Goal: Transaction & Acquisition: Purchase product/service

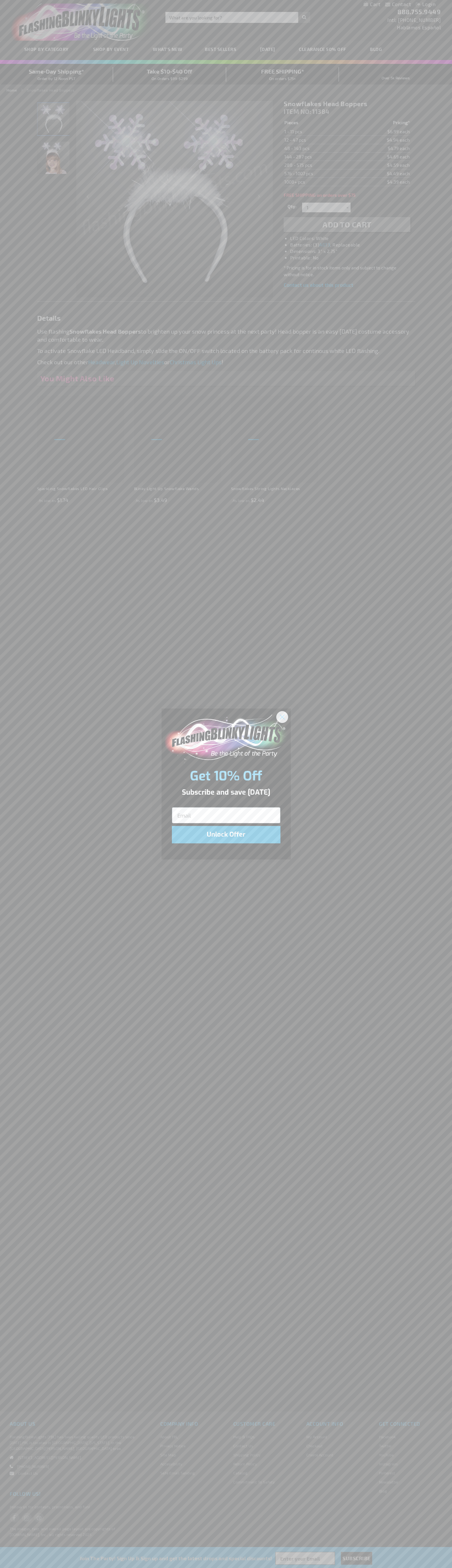
click at [282, 716] on icon "Close dialog" at bounding box center [281, 716] width 4 height 4
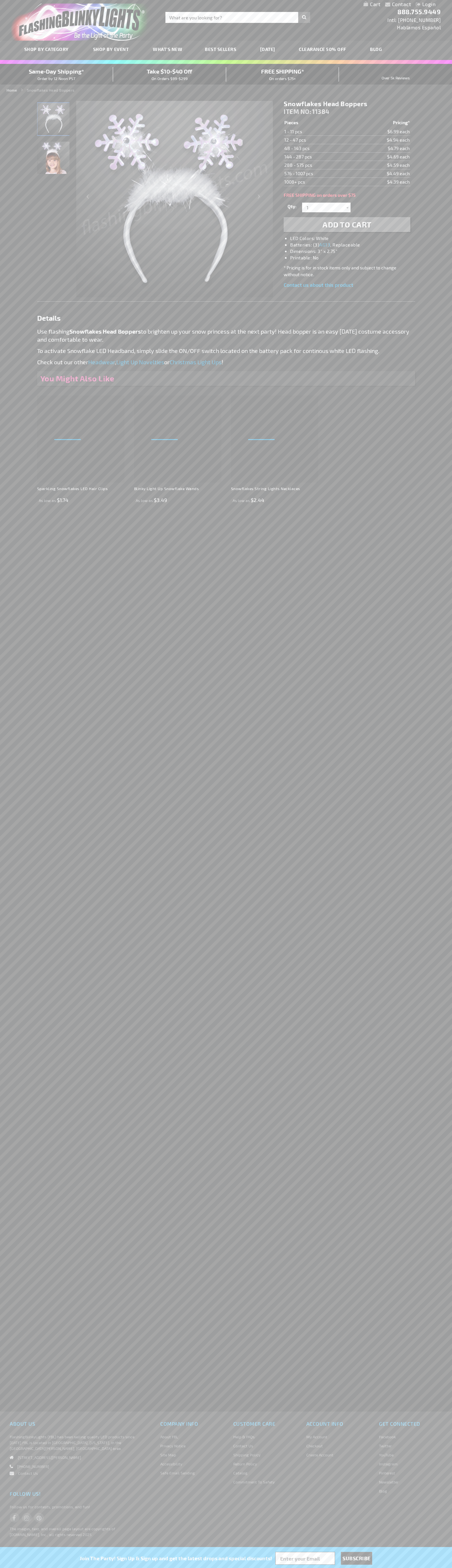
click at [353, 239] on li "LED Colors: White" at bounding box center [353, 238] width 126 height 7
click at [347, 225] on span "Add to Cart" at bounding box center [347, 224] width 49 height 9
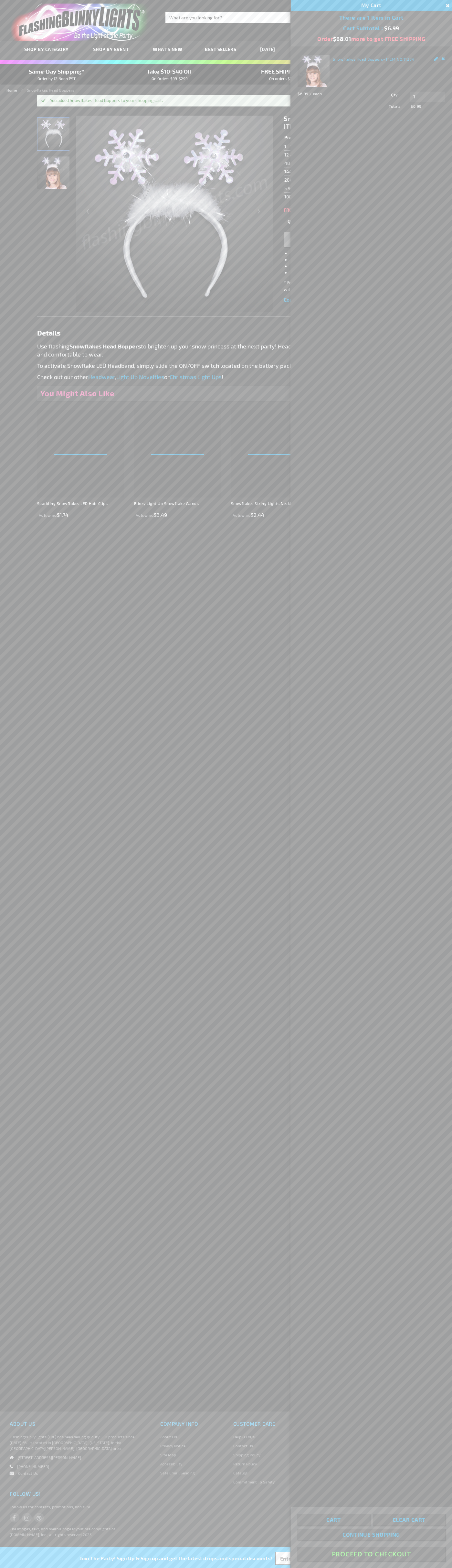
click at [371, 1554] on button "Proceed To Checkout" at bounding box center [371, 1554] width 148 height 15
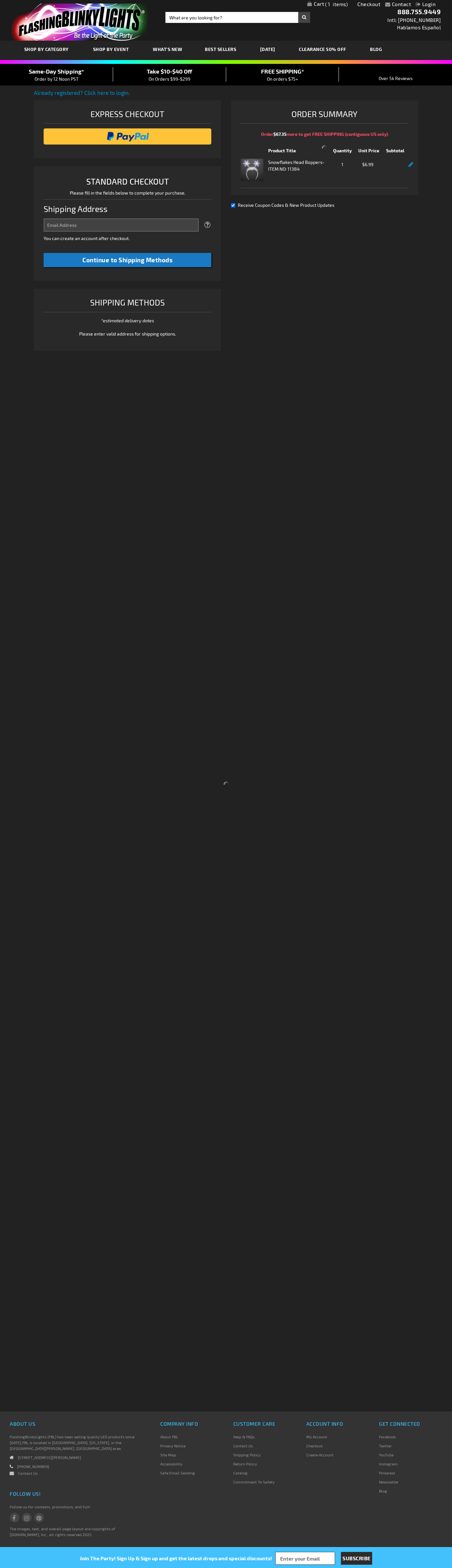
select select "US"
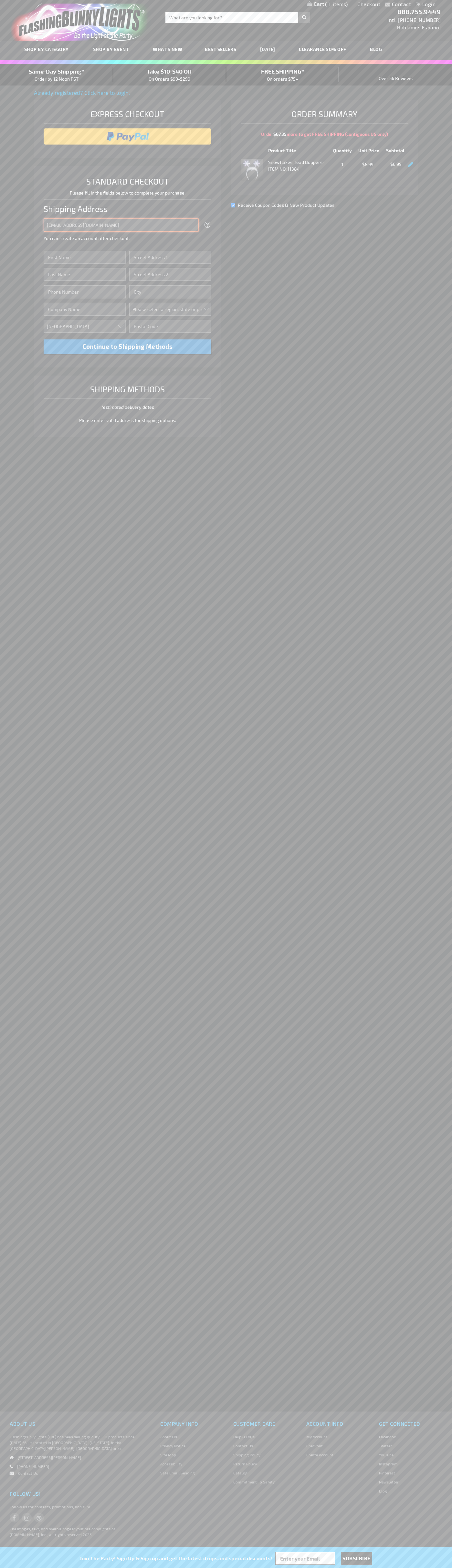
type input "[EMAIL_ADDRESS][DOMAIN_NAME]"
type input "[PERSON_NAME]"
type input "[STREET_ADDRESS]"
type input "First floor"
type input "boulder"
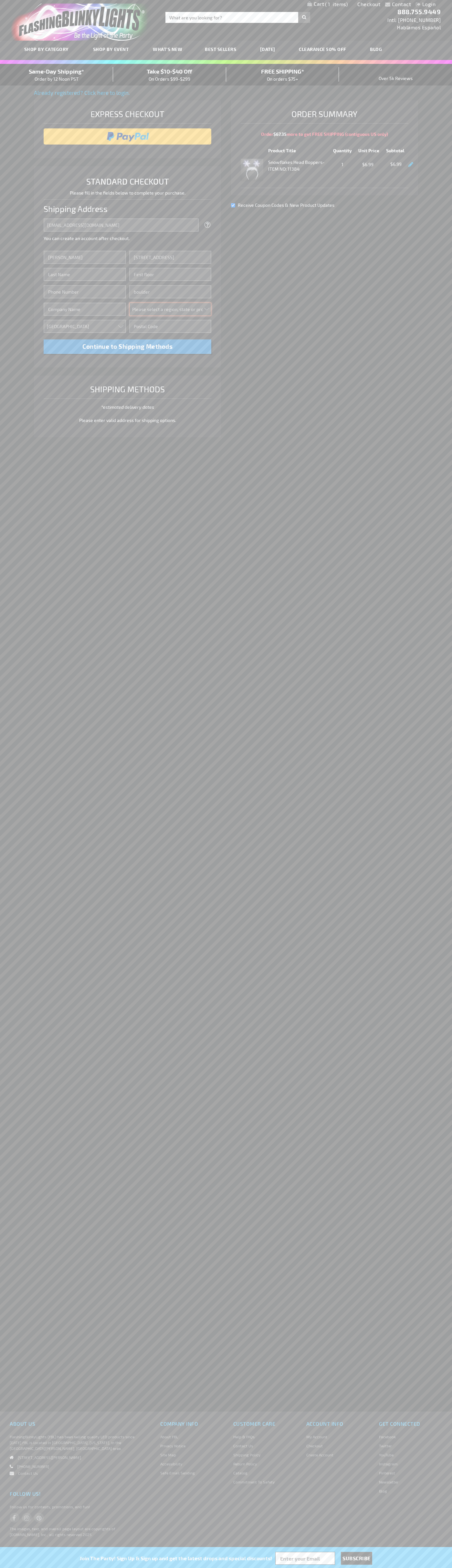
select select "13"
type input "80302"
type input "[PERSON_NAME]"
type input "6502530000"
type input "[PERSON_NAME]"
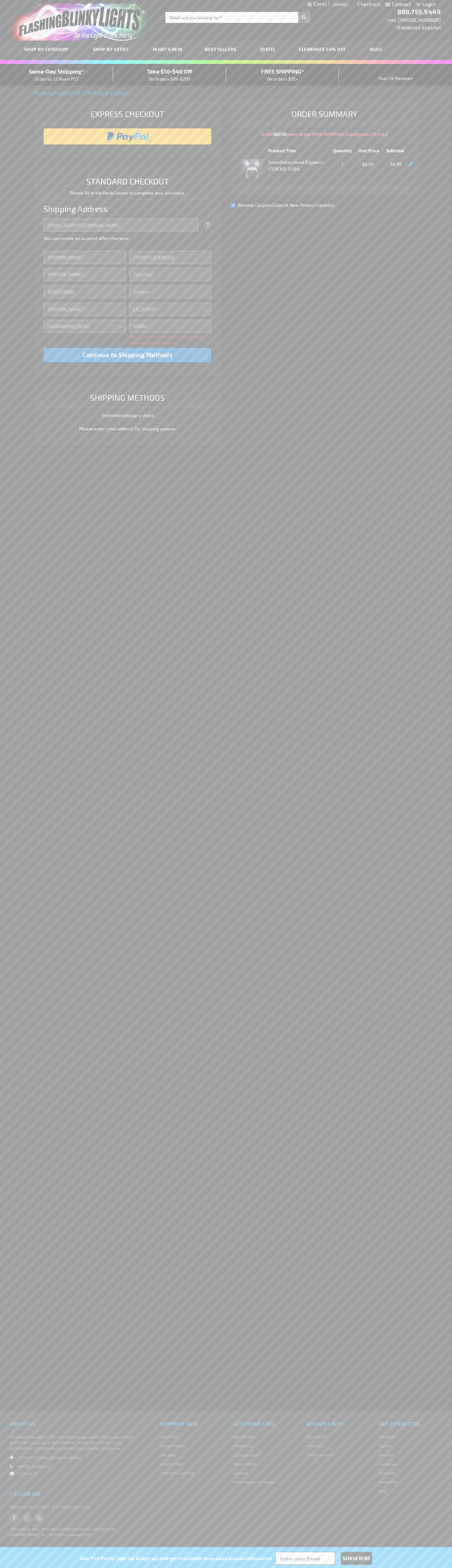
click at [57, 75] on div "Same-Day Shipping* Order by 12 Noon PST" at bounding box center [57, 74] width 113 height 15
click at [127, 136] on input "image" at bounding box center [127, 136] width 161 height 13
